Goal: Information Seeking & Learning: Check status

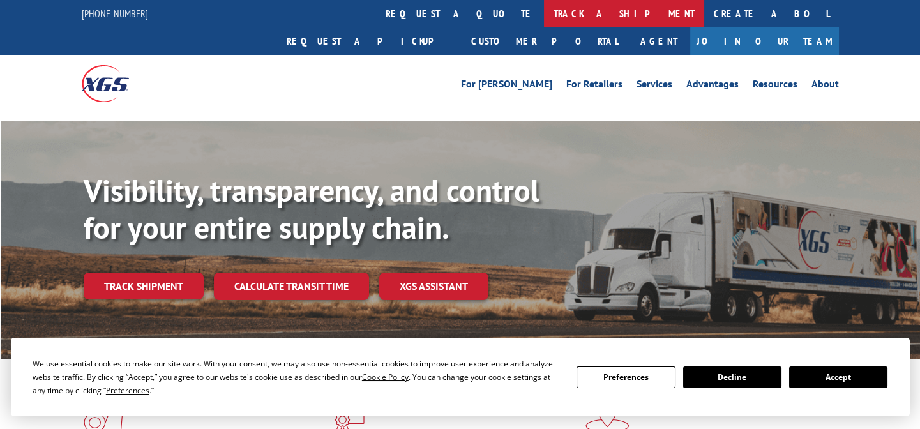
click at [544, 17] on link "track a shipment" at bounding box center [624, 13] width 160 height 27
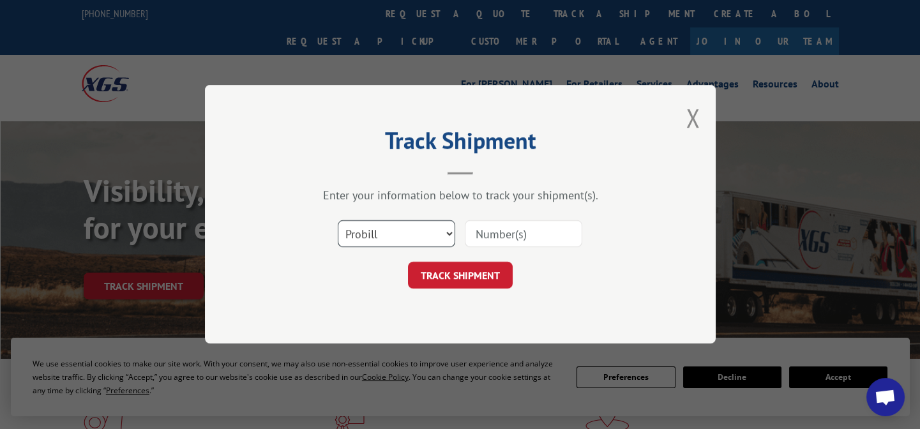
click at [438, 230] on select "Select category... Probill BOL PO" at bounding box center [397, 234] width 118 height 27
select select "po"
click at [338, 221] on select "Select category... Probill BOL PO" at bounding box center [397, 234] width 118 height 27
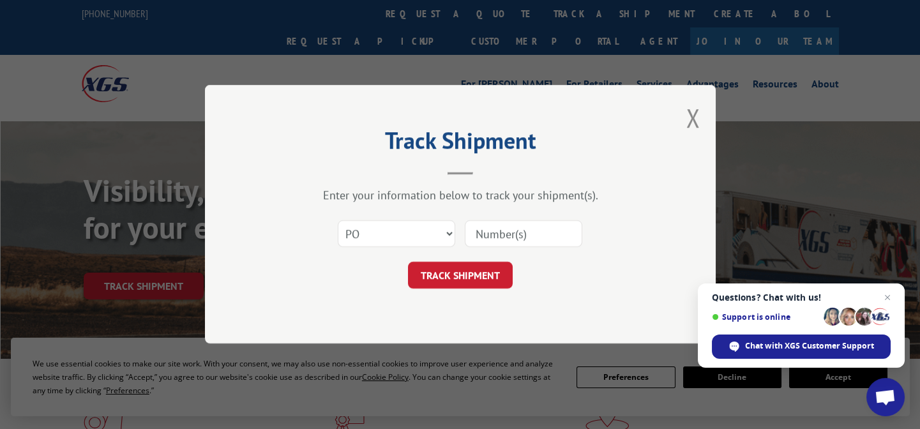
paste input "27522504"
type input "27522504"
click at [492, 291] on div "Track Shipment Enter your information below to track your shipment(s). Select c…" at bounding box center [460, 214] width 511 height 259
click at [489, 275] on button "TRACK SHIPMENT" at bounding box center [460, 276] width 105 height 27
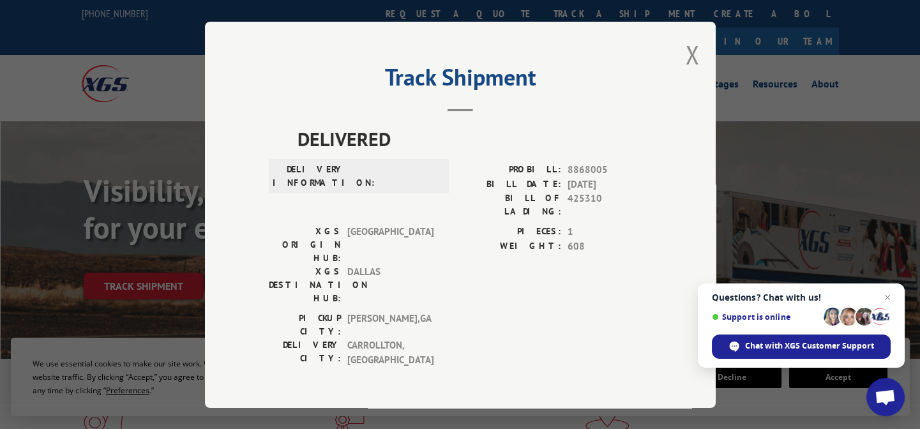
click at [680, 53] on div "Track Shipment DELIVERED DELIVERY INFORMATION: PROBILL: 8868005 BILL DATE: [DAT…" at bounding box center [460, 215] width 511 height 386
